Goal: Find contact information: Find contact information

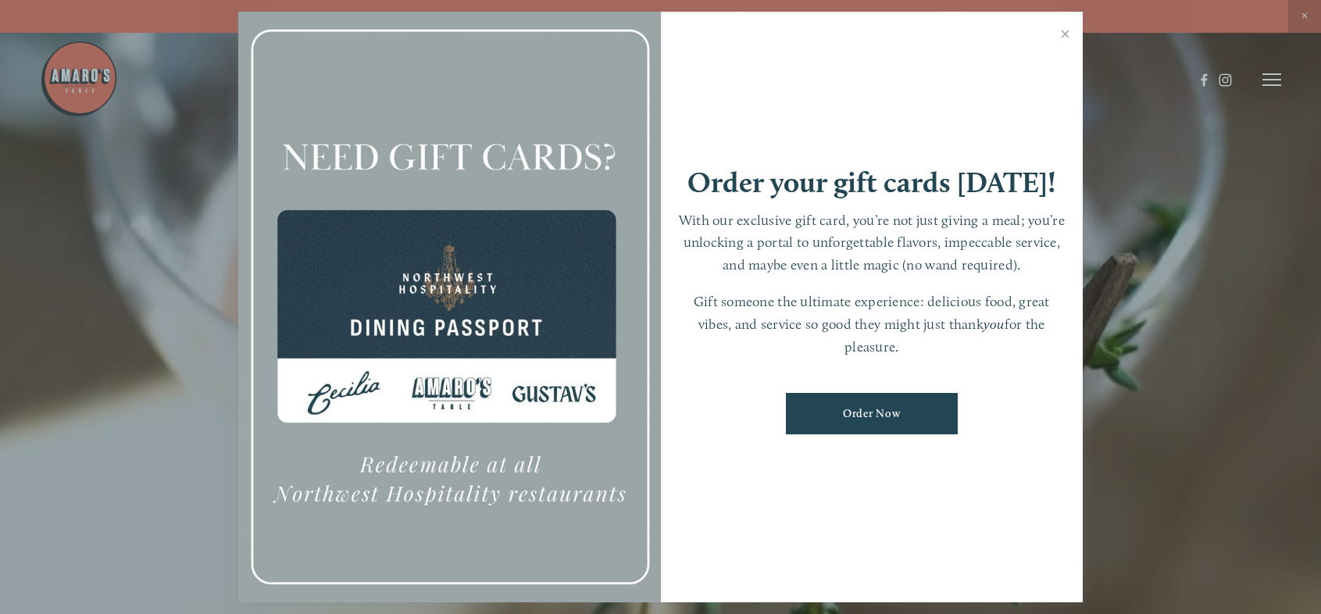
click at [1060, 30] on link "Close" at bounding box center [1065, 36] width 30 height 44
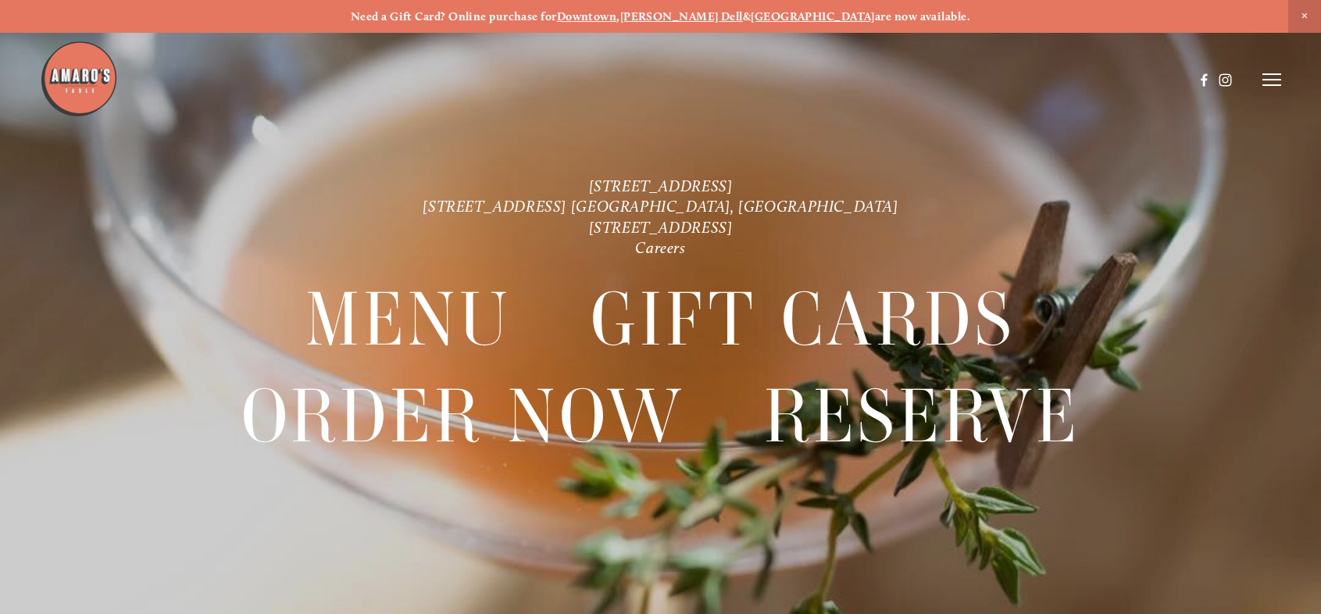
click at [1274, 78] on icon at bounding box center [1272, 80] width 19 height 14
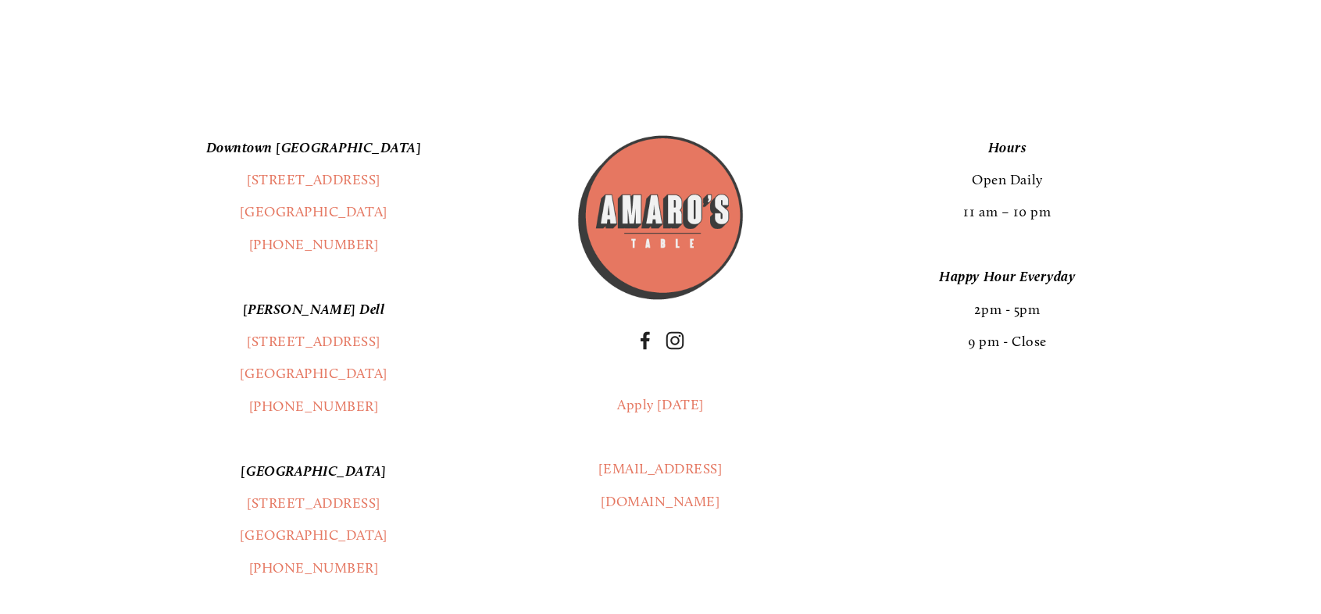
scroll to position [2969, 0]
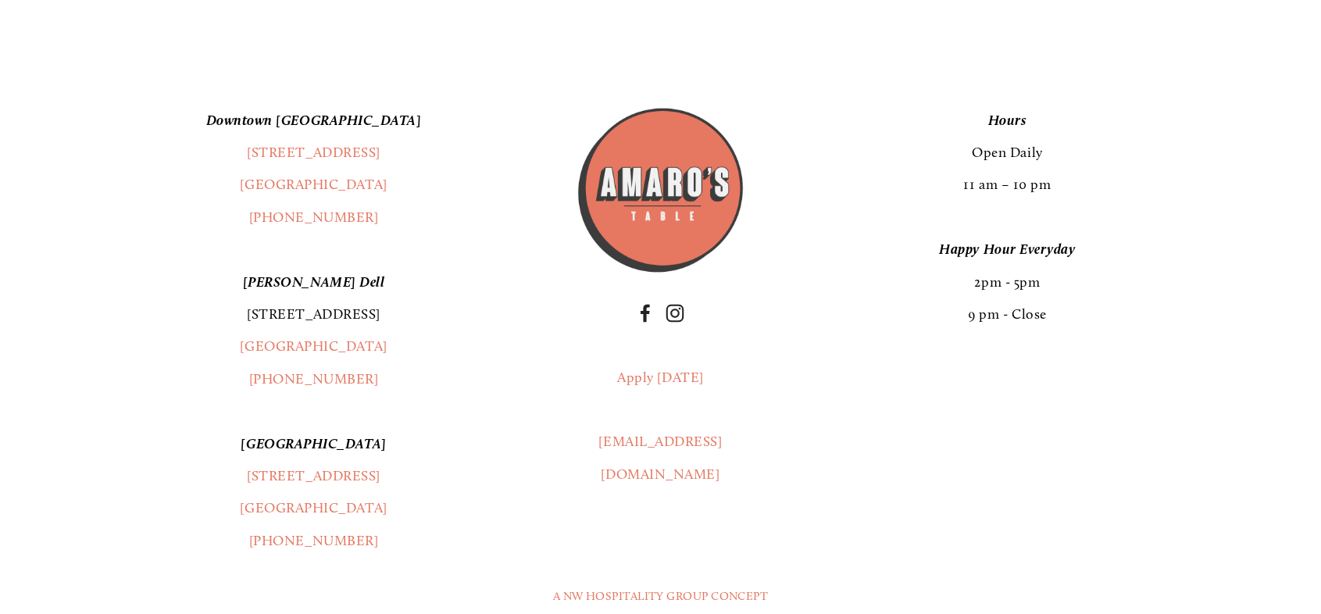
click at [320, 323] on link "[STREET_ADDRESS]" at bounding box center [314, 314] width 134 height 17
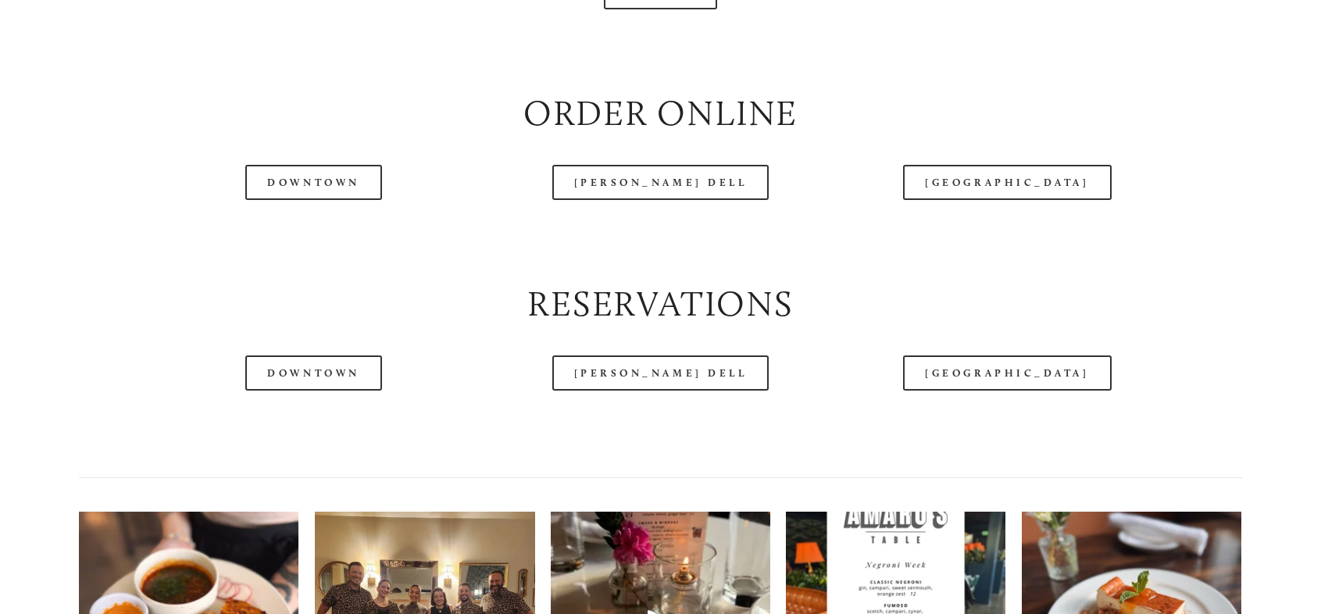
scroll to position [1953, 0]
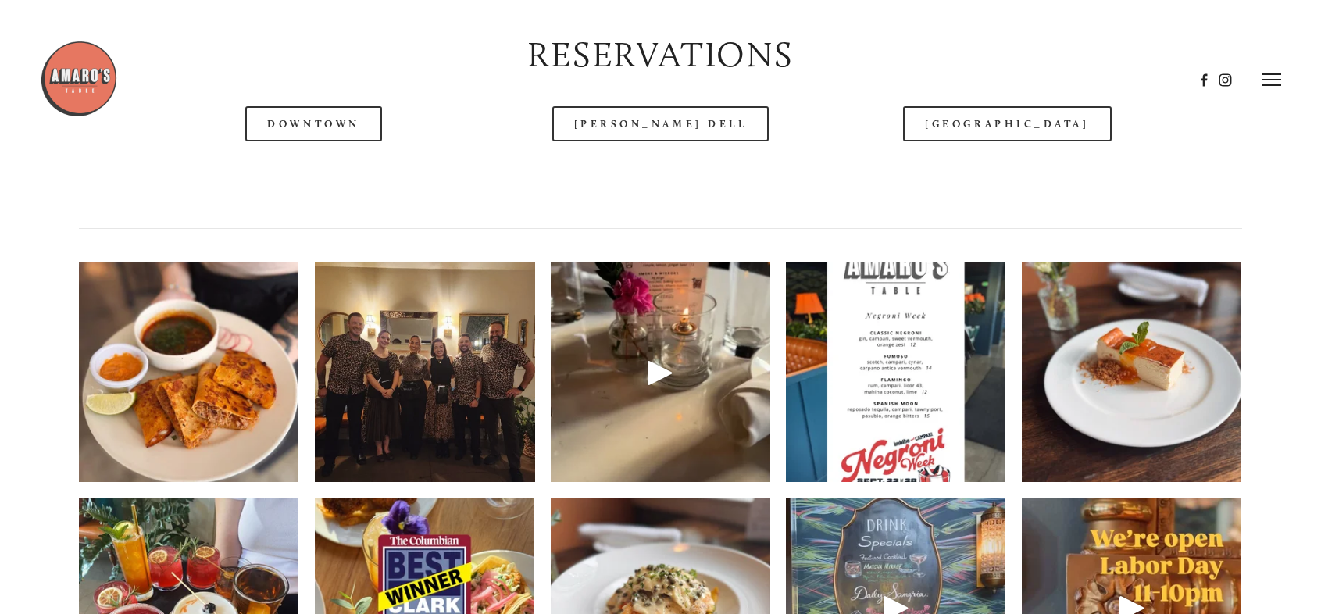
click at [902, 394] on img at bounding box center [896, 372] width 220 height 293
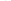
scroll to position [2151, 0]
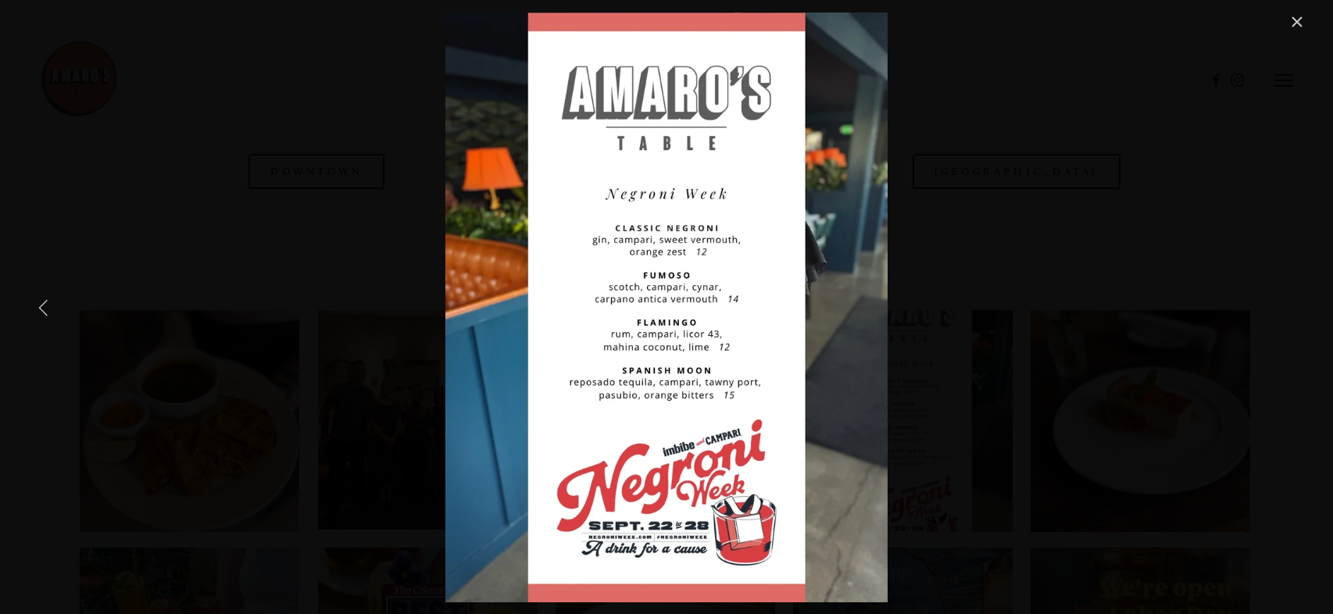
click at [248, 154] on div "Join us for Negroni Week! Each location is featuring their own unique specials …" at bounding box center [667, 308] width 1280 height 590
